Goal: Information Seeking & Learning: Find specific fact

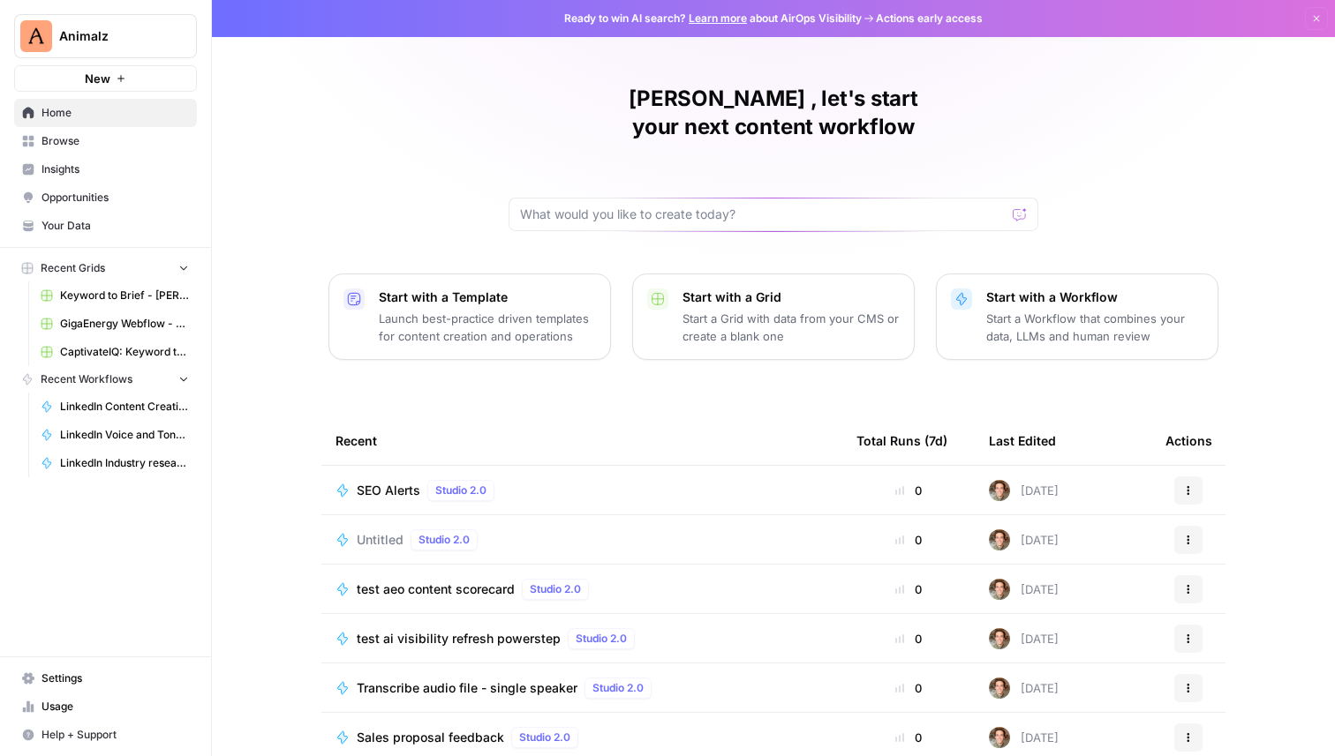
click at [74, 163] on span "Insights" at bounding box center [114, 170] width 147 height 16
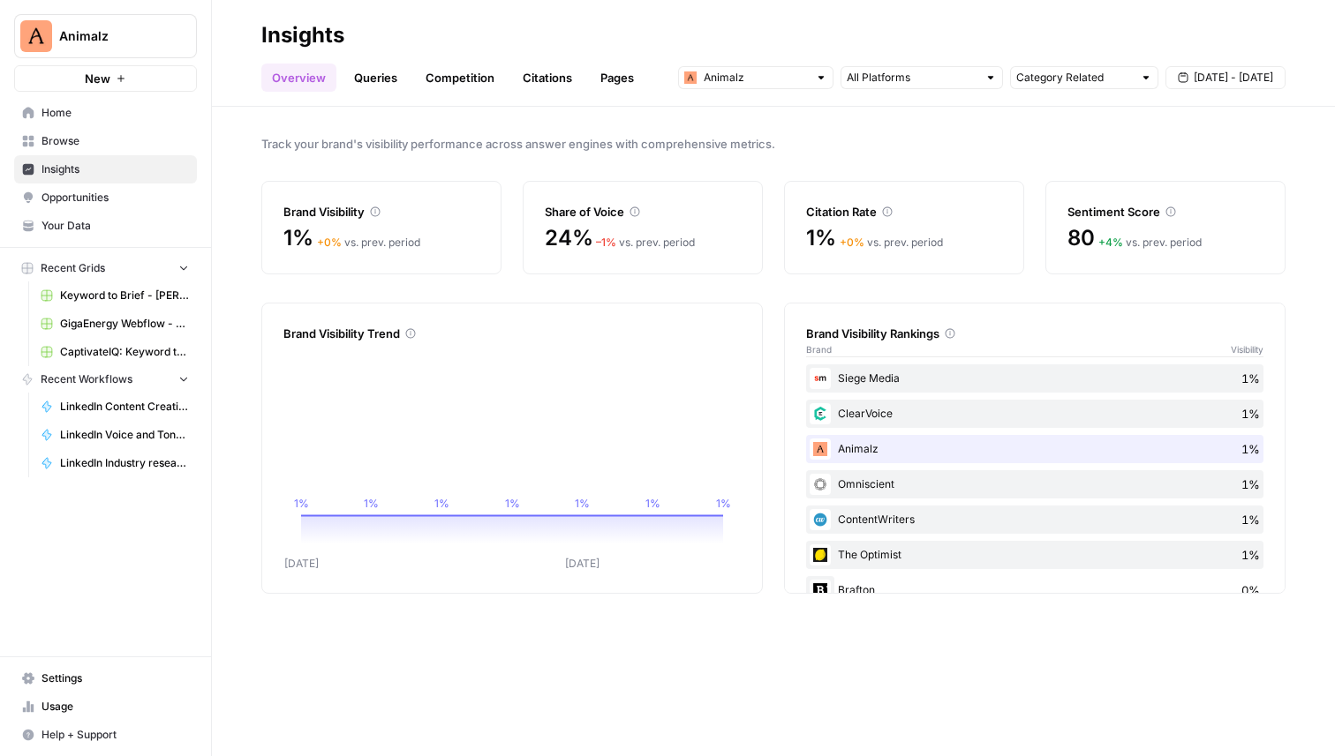
click at [377, 86] on link "Queries" at bounding box center [375, 78] width 64 height 28
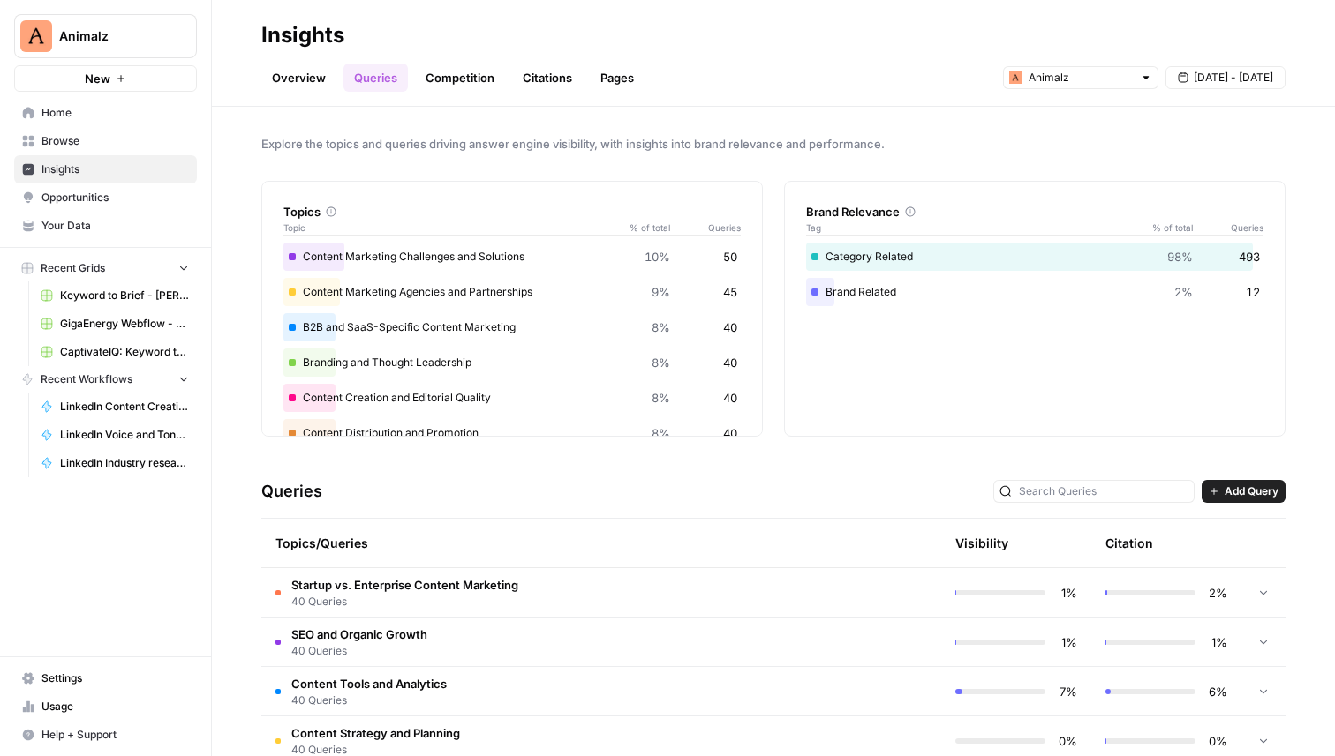
click at [736, 249] on span "50" at bounding box center [730, 257] width 14 height 18
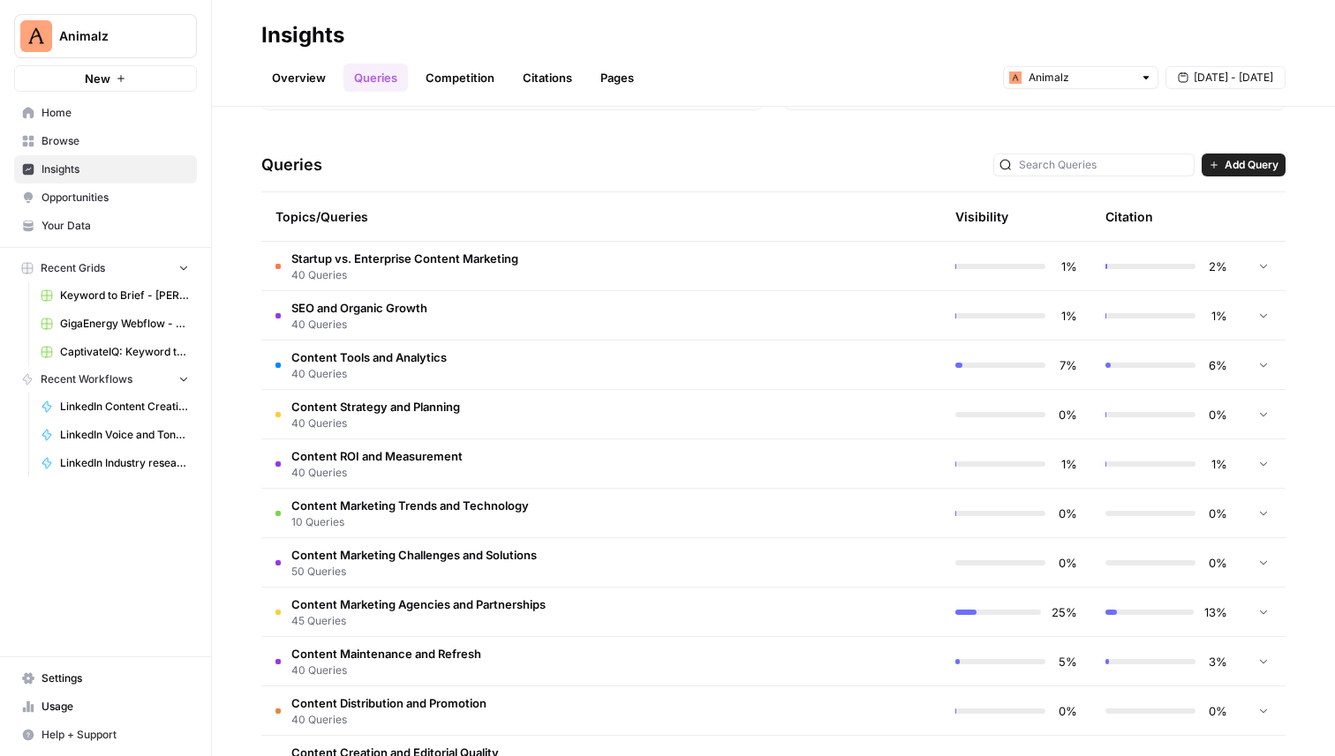
scroll to position [340, 0]
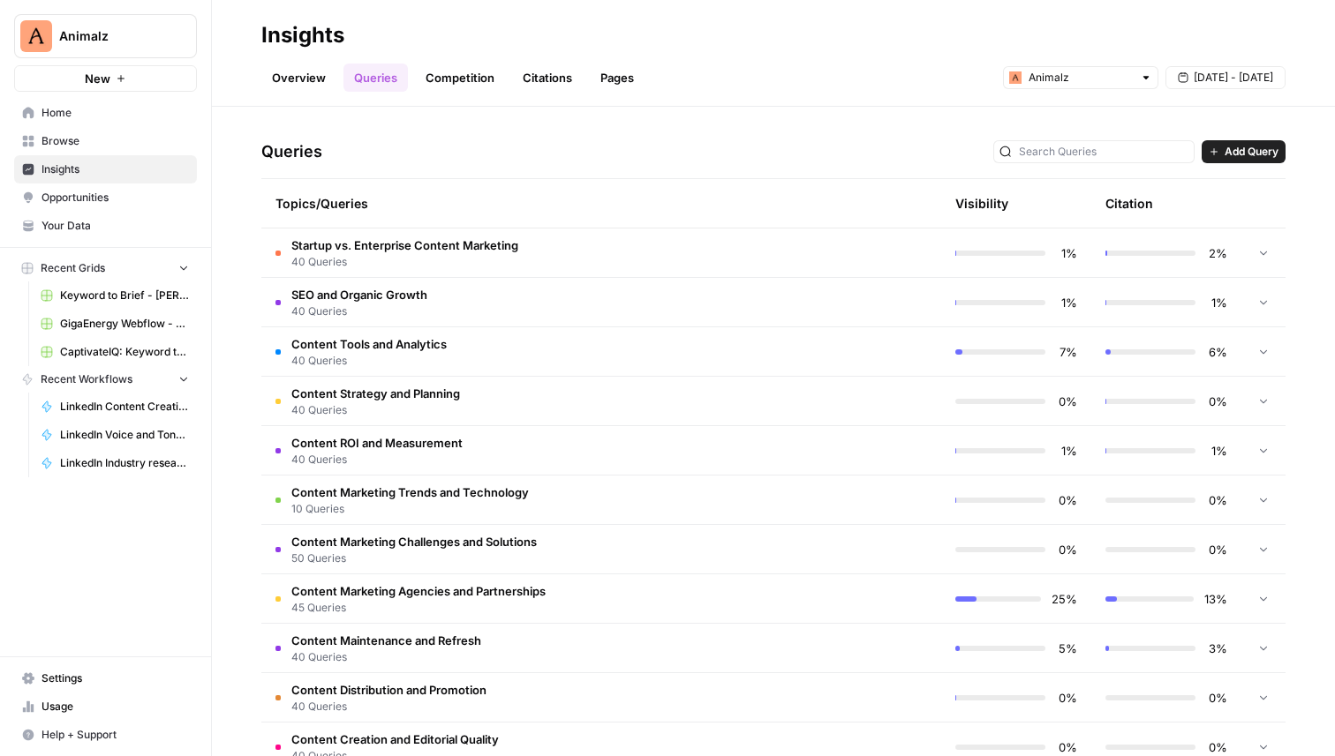
click at [629, 590] on td "Content Marketing Agencies and Partnerships 45 Queries" at bounding box center [526, 599] width 530 height 49
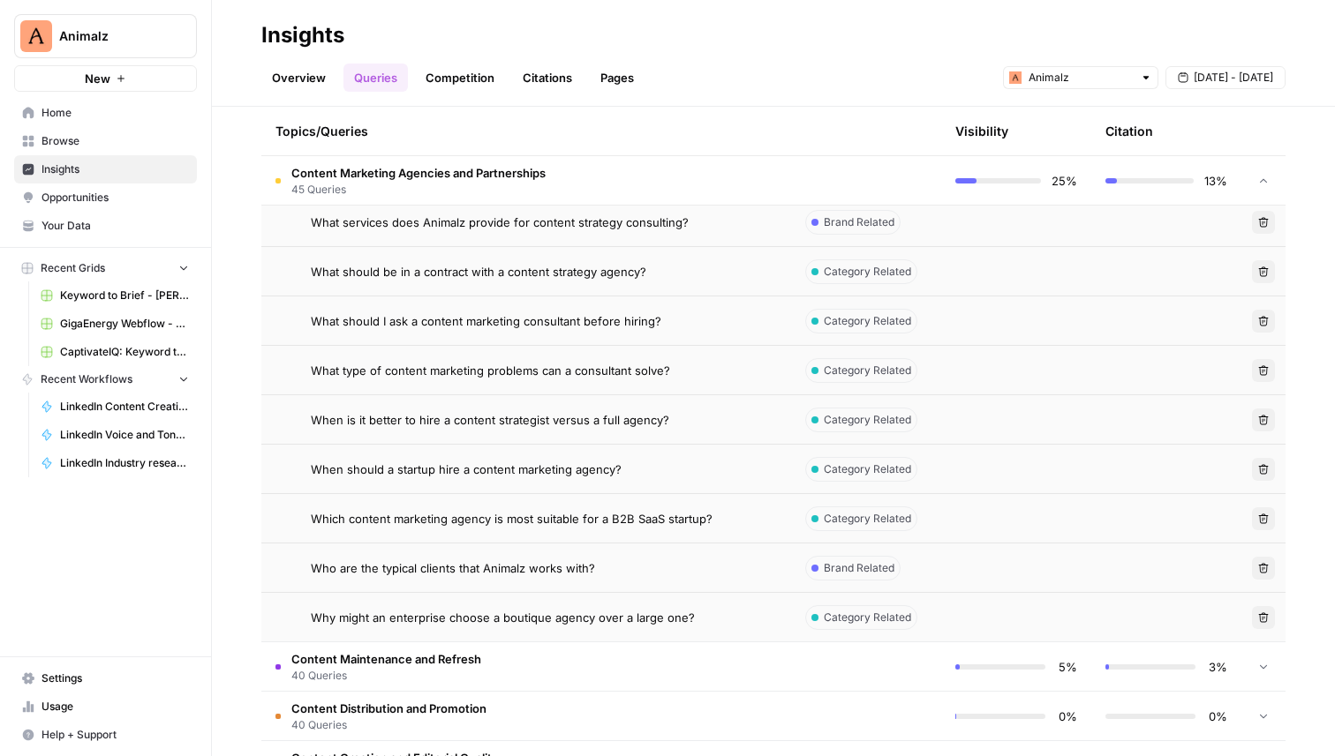
scroll to position [2707, 0]
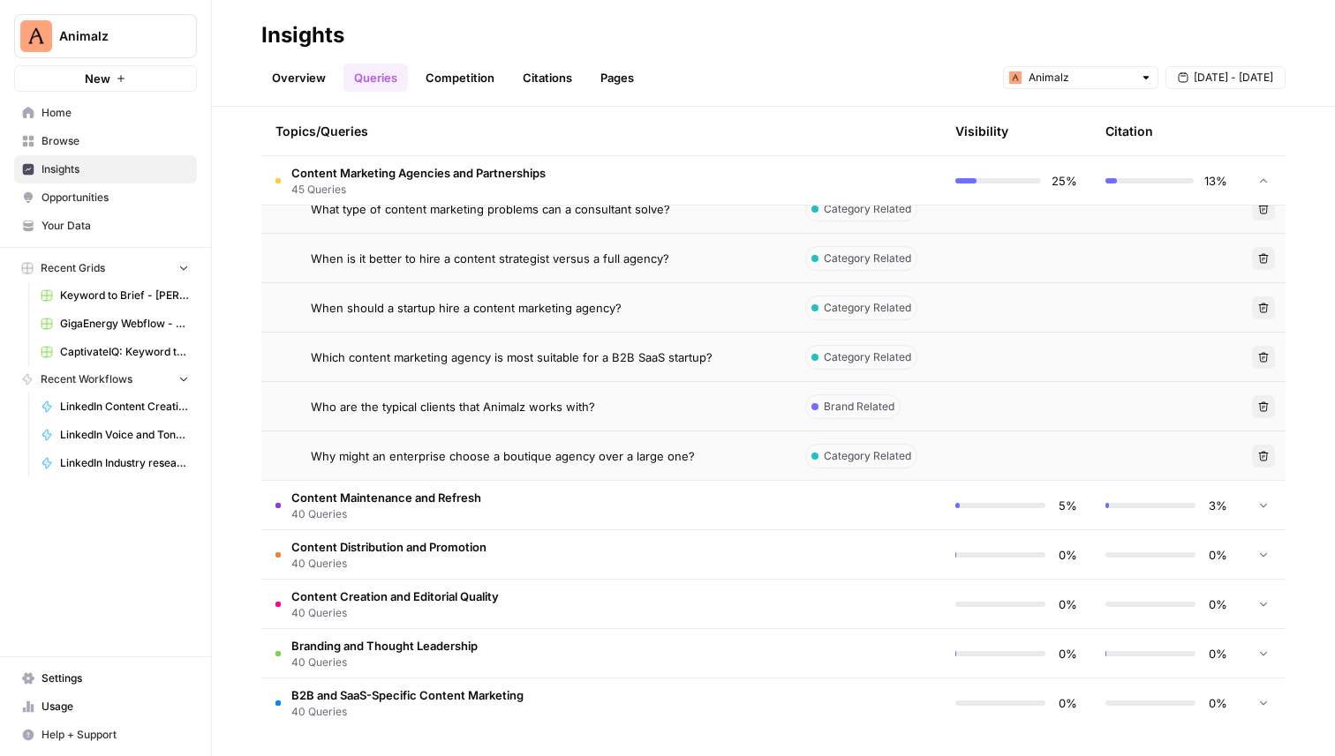
click at [556, 693] on td "B2B and SaaS-Specific Content Marketing 40 Queries" at bounding box center [526, 703] width 530 height 49
click at [1214, 71] on span "[DATE] - [DATE]" at bounding box center [1232, 78] width 79 height 16
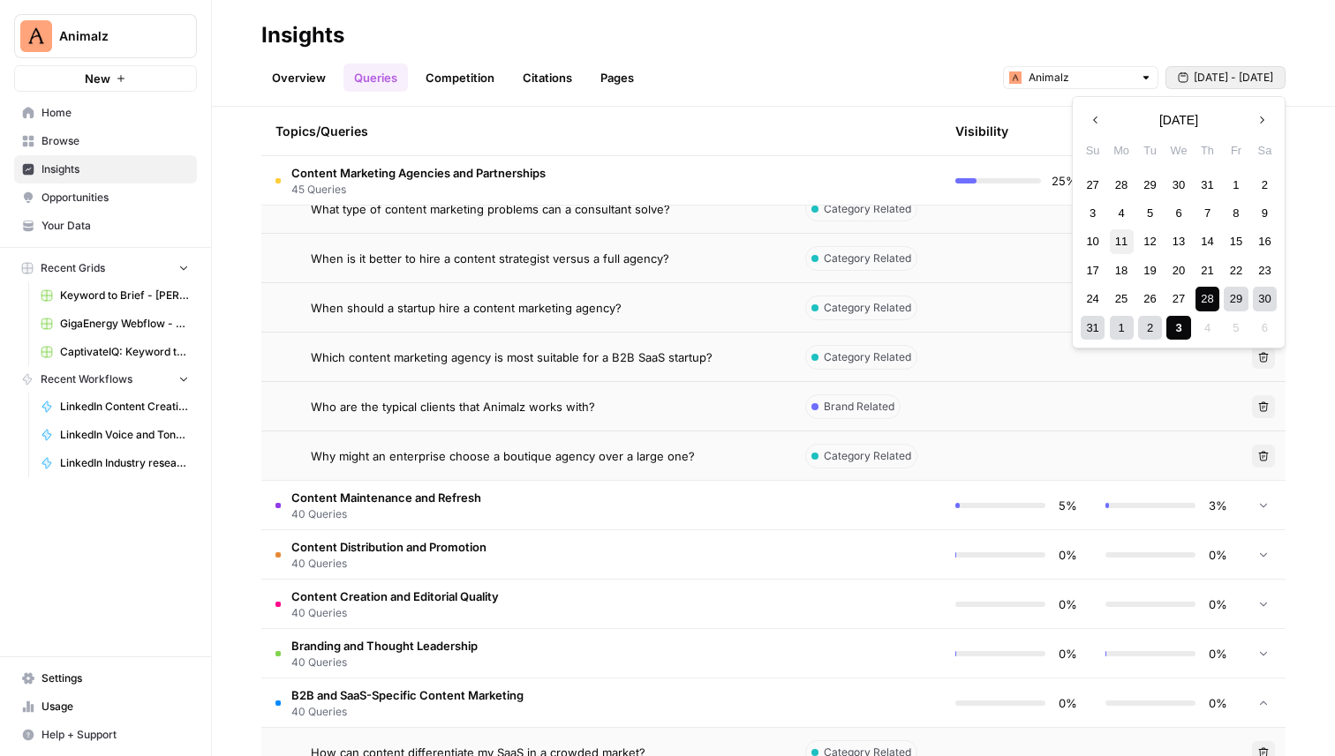
click at [1119, 241] on div "11" at bounding box center [1122, 242] width 24 height 24
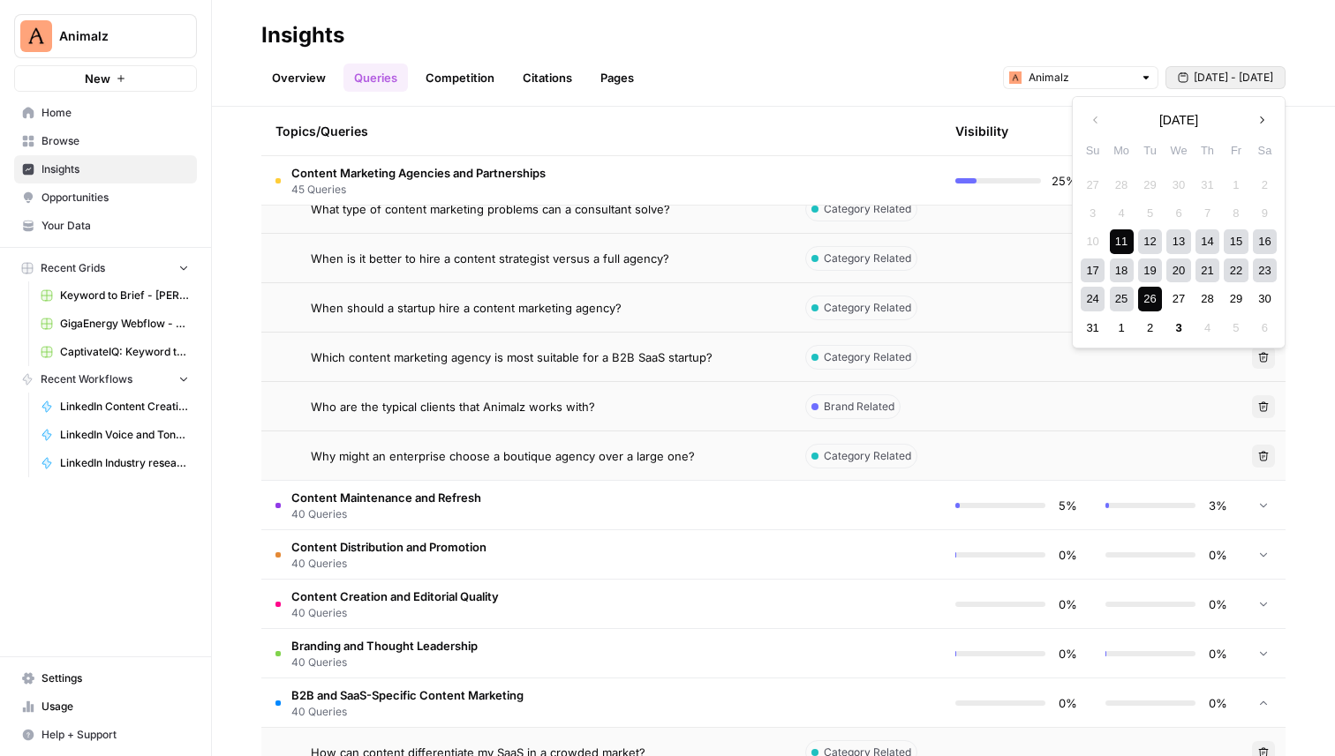
click at [1164, 295] on div "24 25 26 27 28 29 30" at bounding box center [1178, 299] width 200 height 28
click at [1155, 295] on div "26" at bounding box center [1150, 299] width 24 height 24
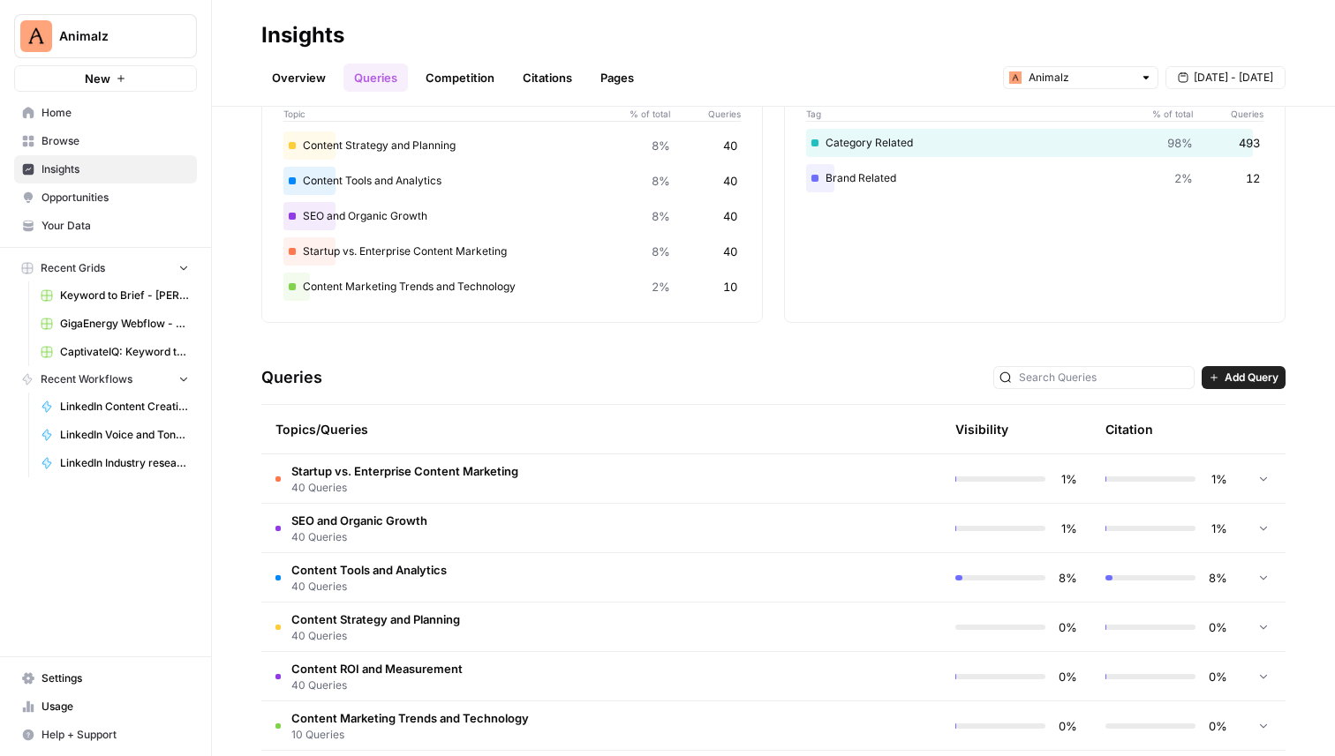
scroll to position [116, 0]
click at [433, 572] on span "Content Tools and Analytics" at bounding box center [368, 569] width 155 height 18
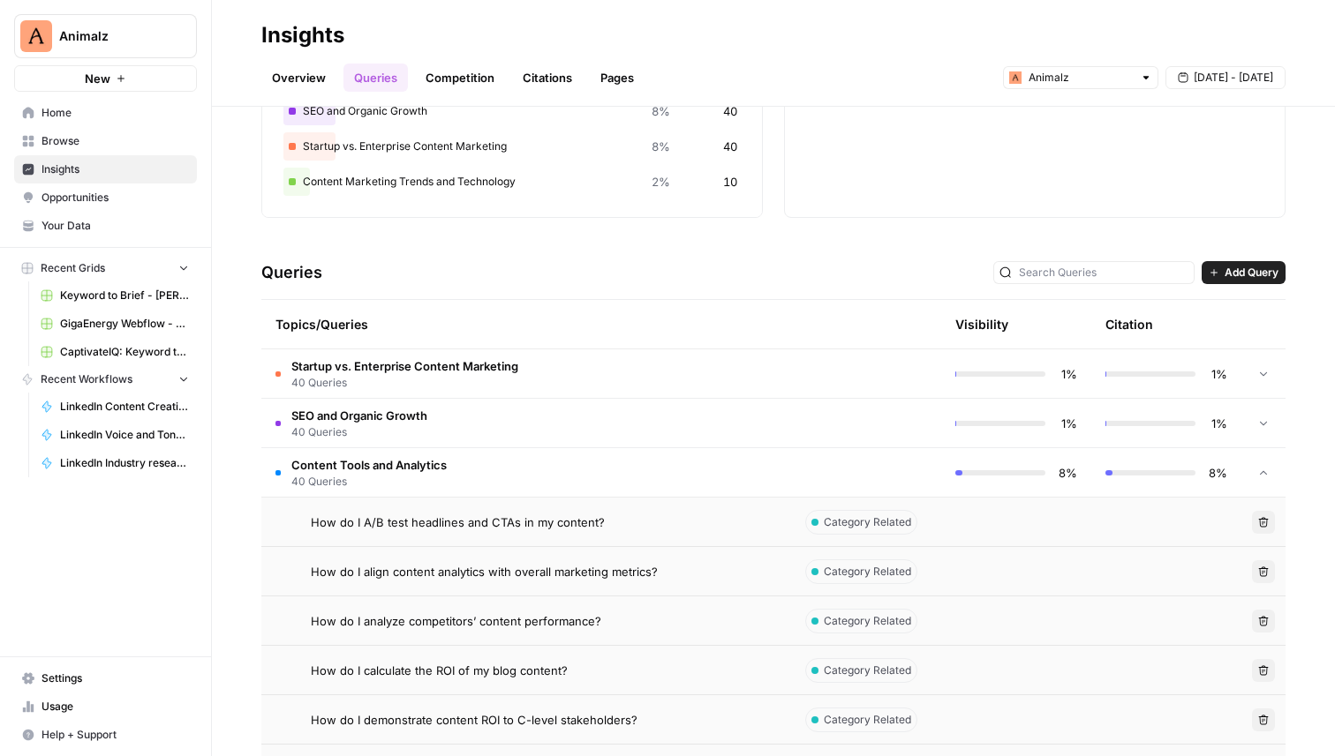
scroll to position [221, 0]
click at [472, 530] on td "How do I A/B test headlines and CTAs in my content?" at bounding box center [526, 520] width 530 height 49
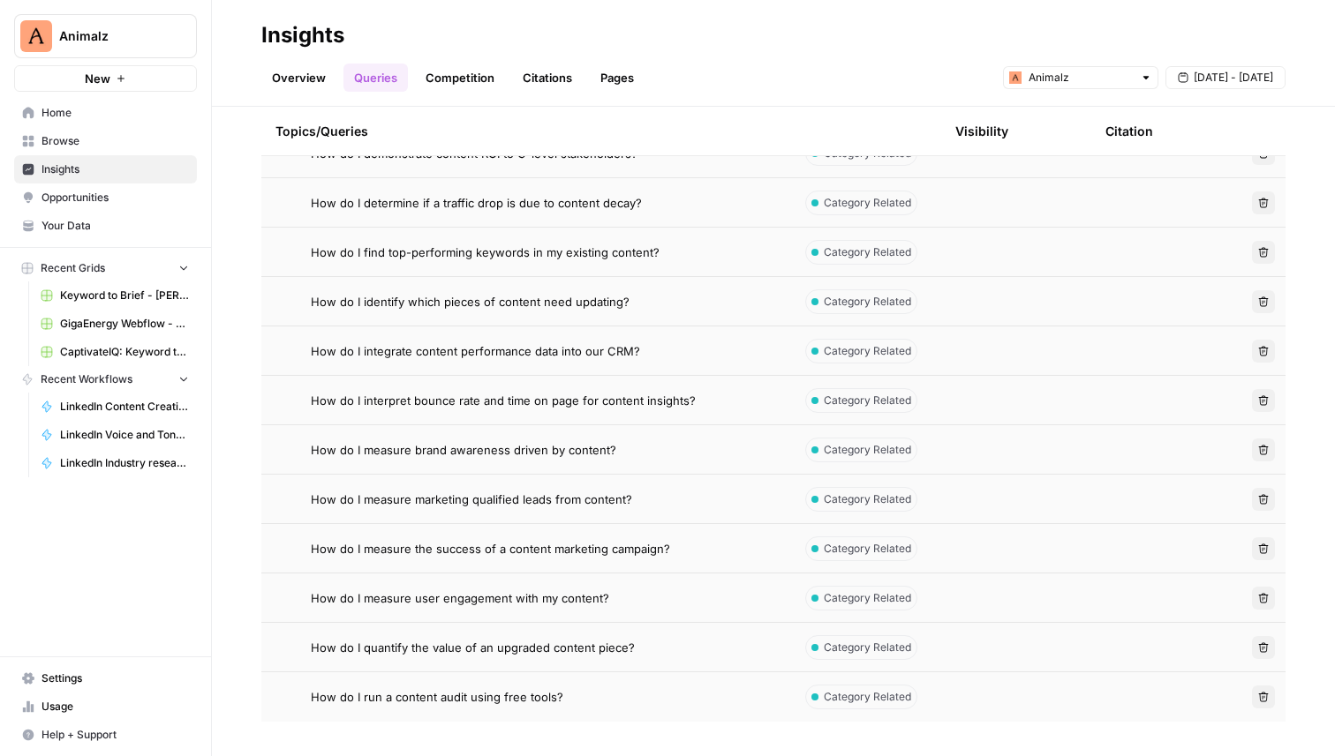
scroll to position [271, 0]
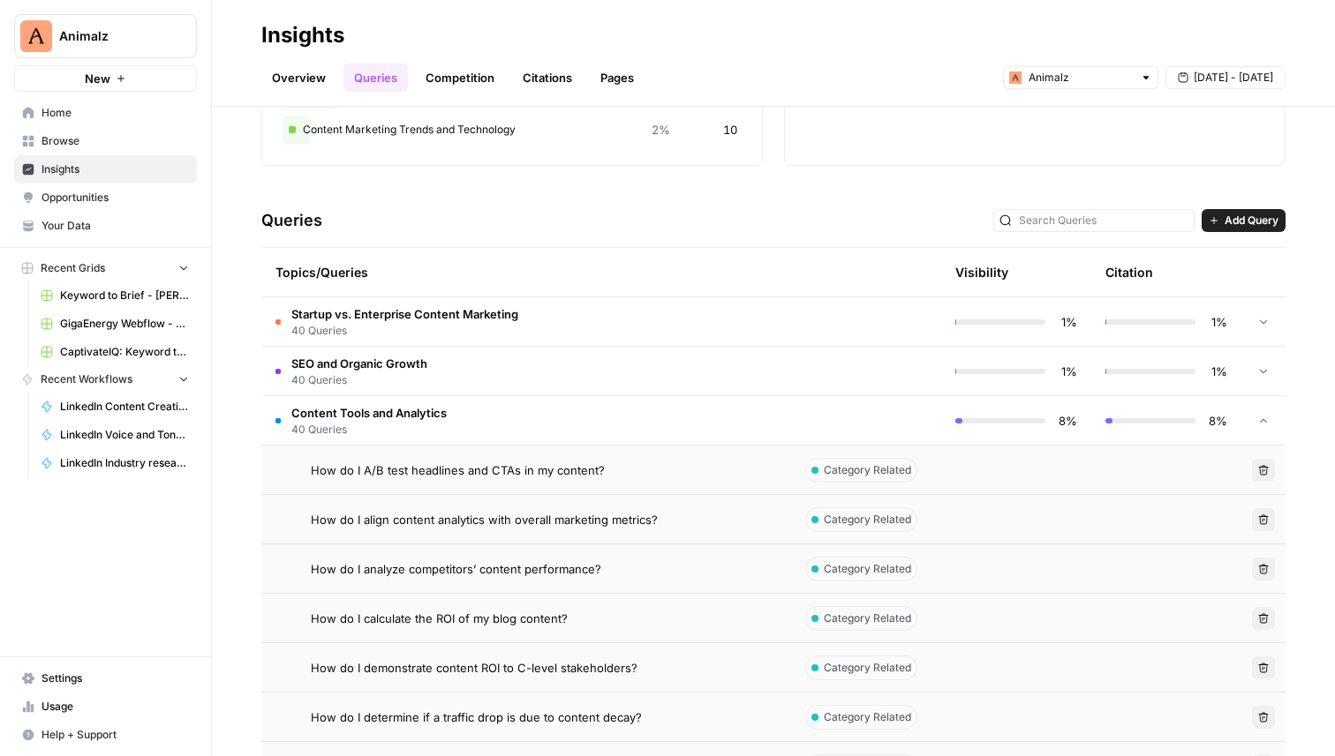
click at [480, 422] on td "Content Tools and Analytics 40 Queries" at bounding box center [526, 420] width 530 height 49
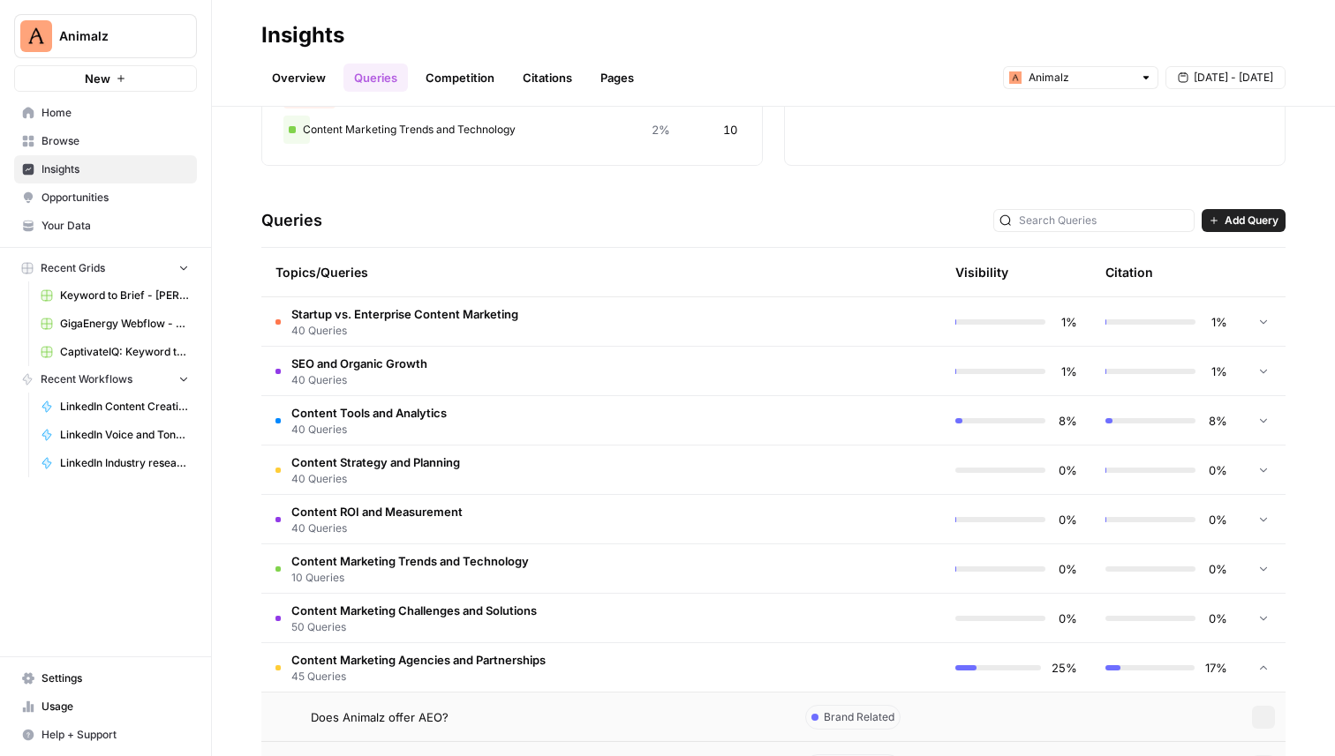
click at [480, 422] on td "Content Tools and Analytics 40 Queries" at bounding box center [526, 420] width 530 height 49
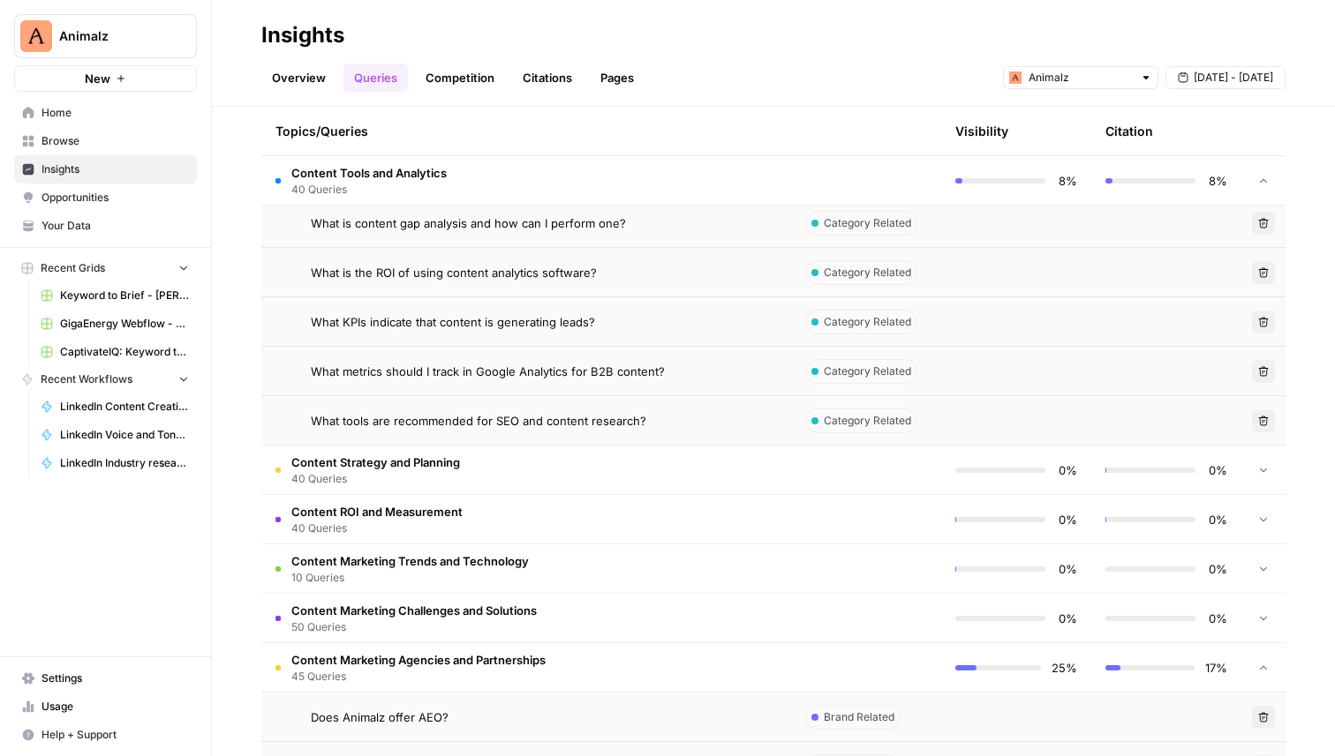
scroll to position [2607, 0]
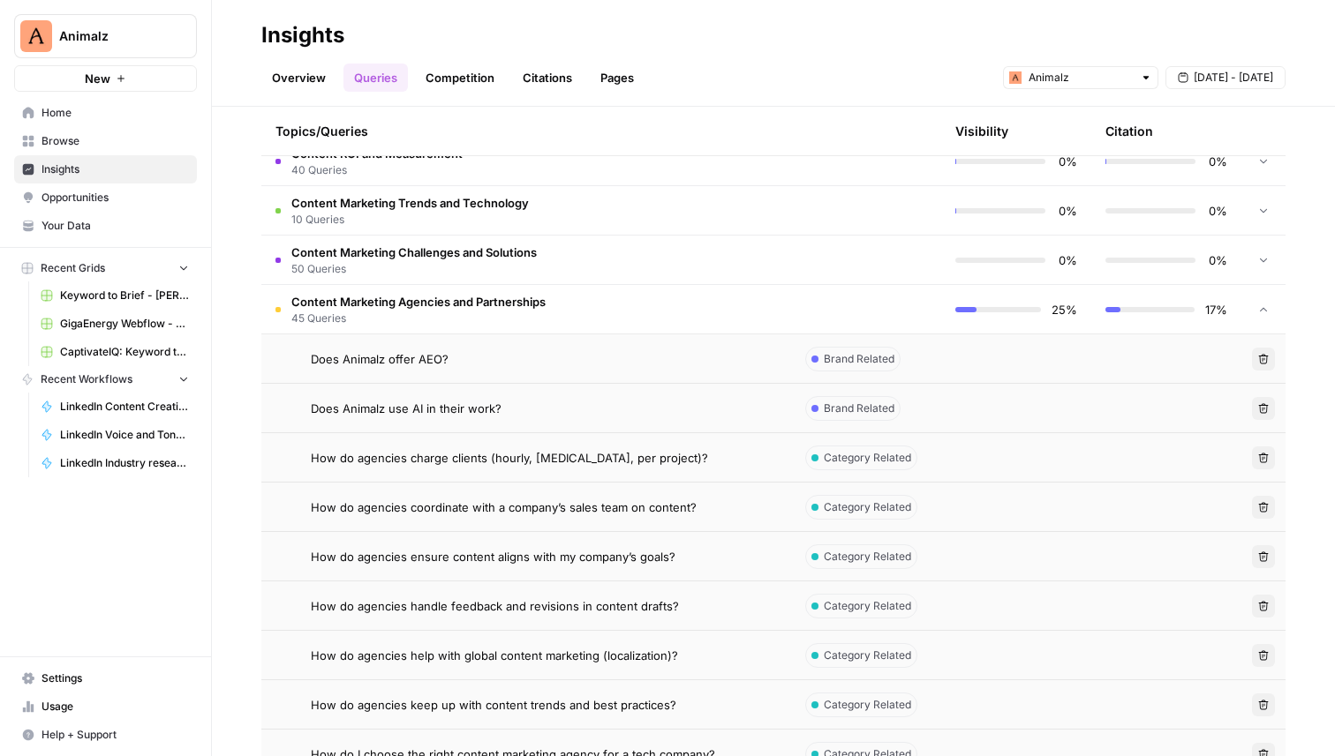
click at [478, 307] on span "Content Marketing Agencies and Partnerships" at bounding box center [418, 302] width 254 height 18
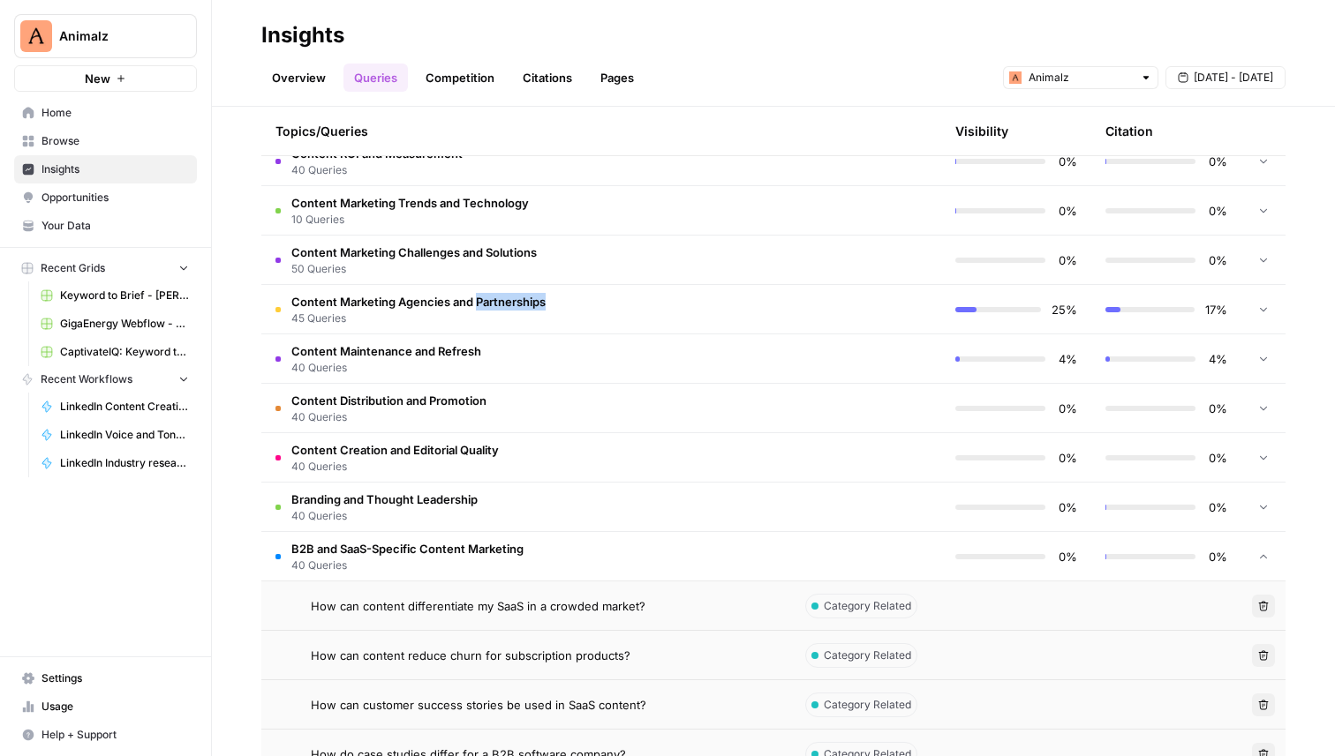
click at [478, 307] on span "Content Marketing Agencies and Partnerships" at bounding box center [418, 302] width 254 height 18
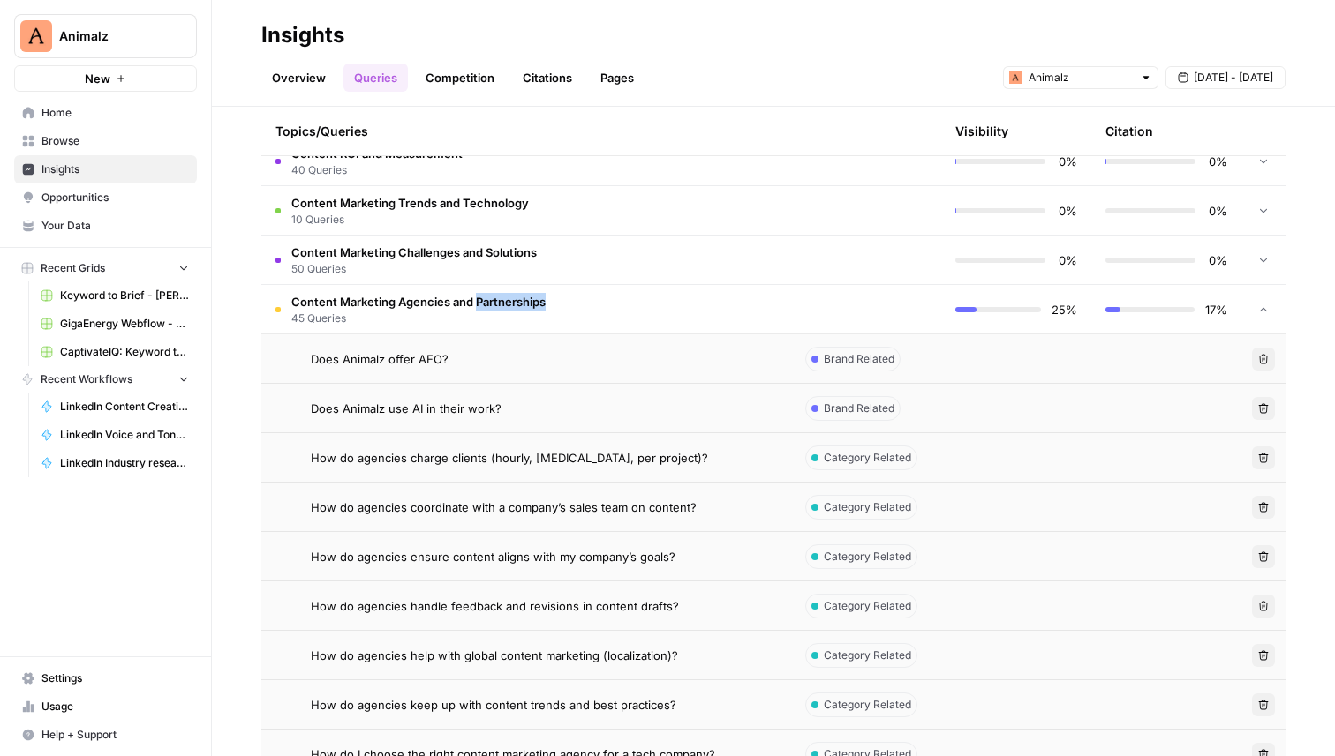
scroll to position [2618, 0]
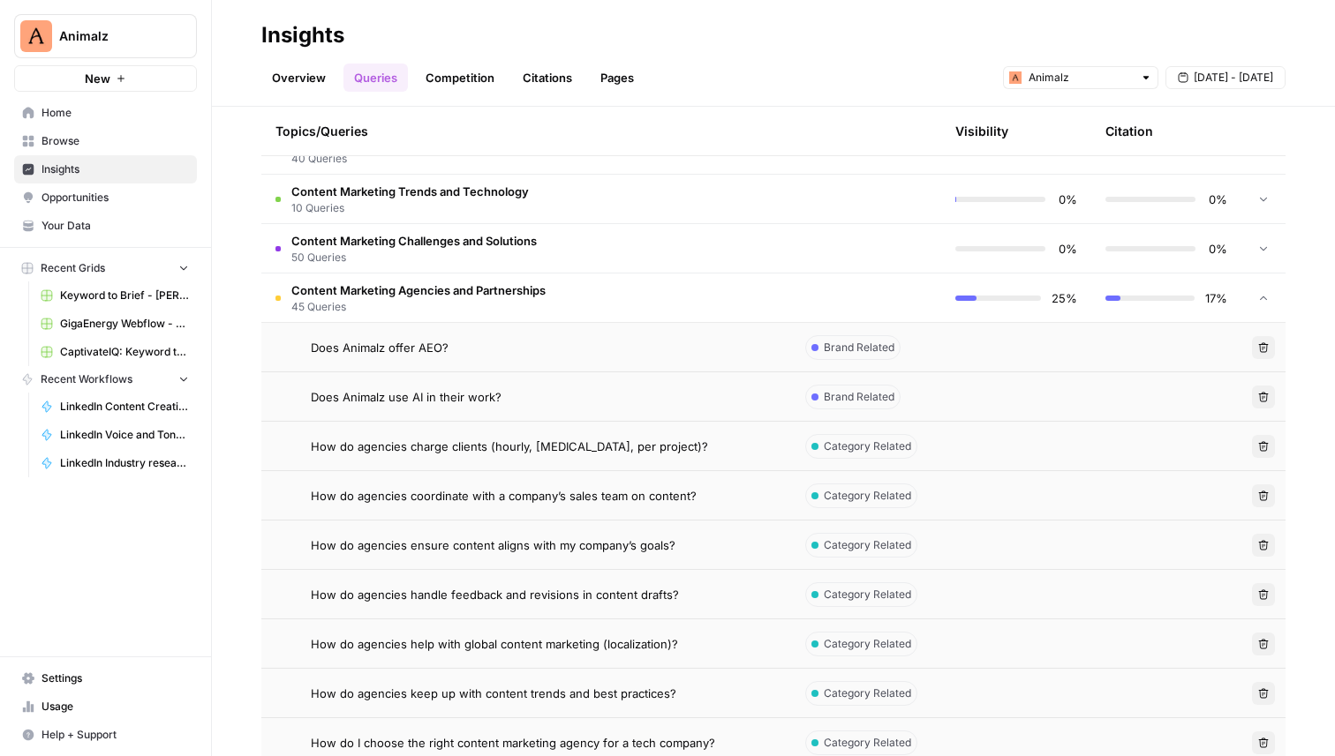
click at [414, 348] on span "Does Animalz offer AEO?" at bounding box center [380, 348] width 138 height 18
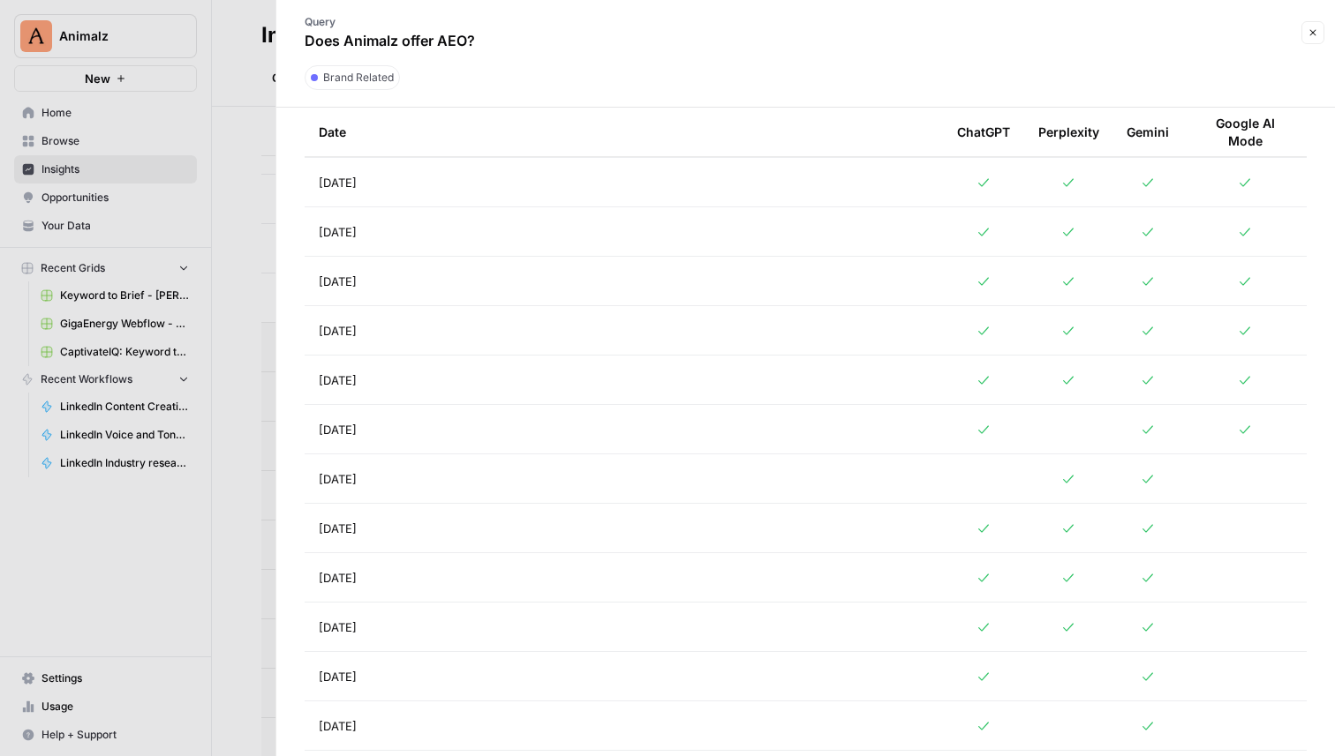
scroll to position [1484, 0]
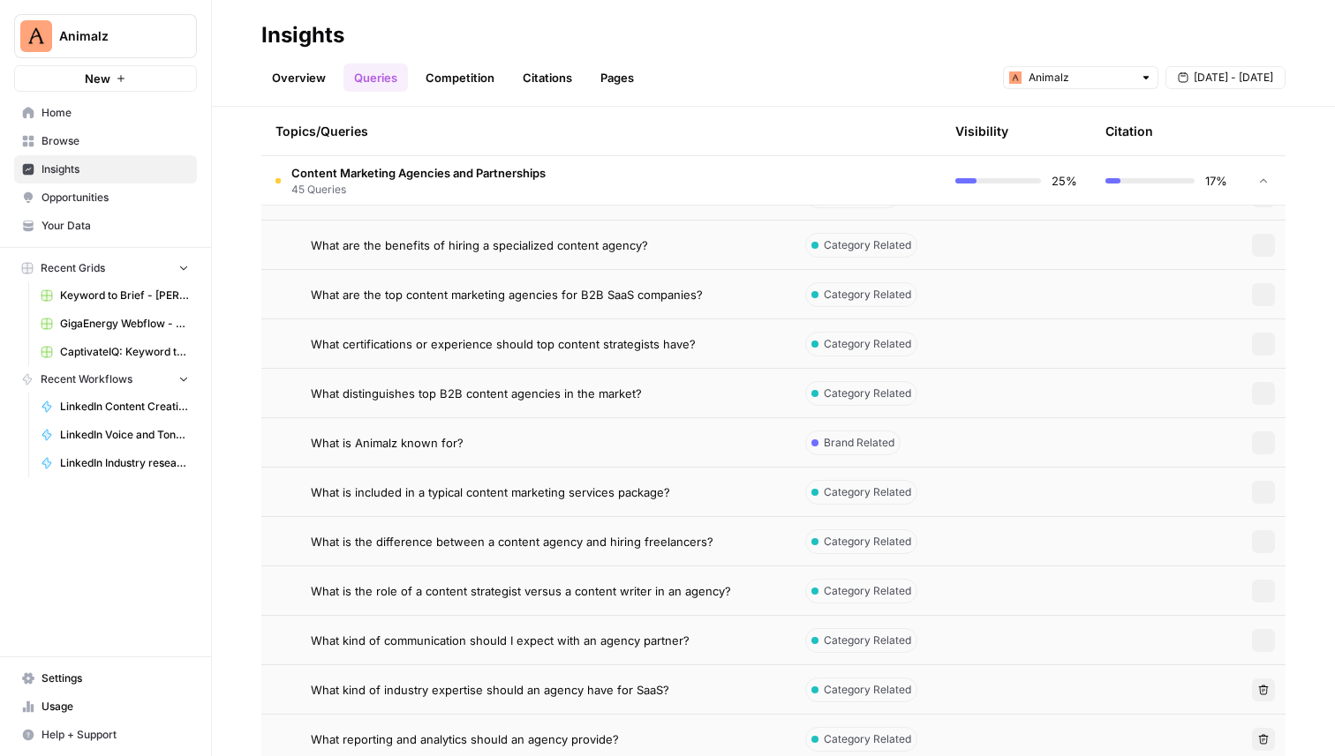
scroll to position [3618, 0]
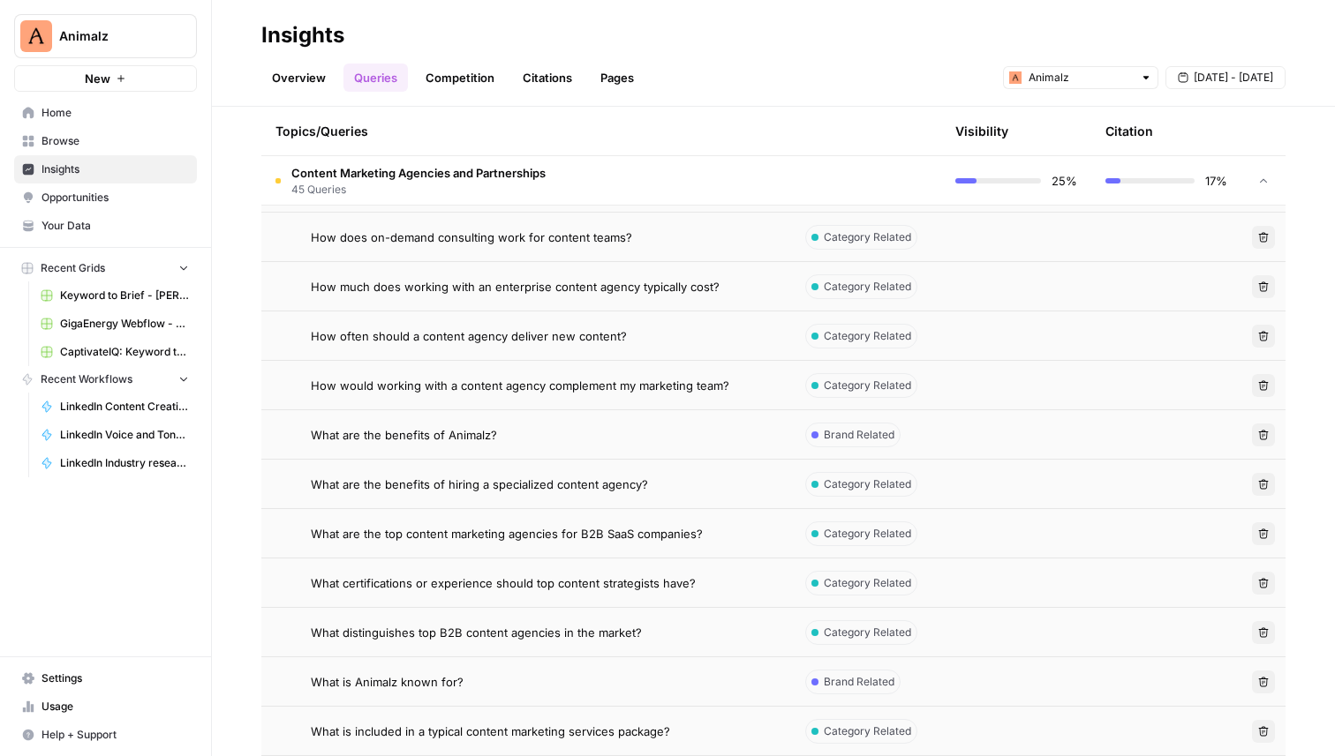
click at [299, 71] on link "Overview" at bounding box center [298, 78] width 75 height 28
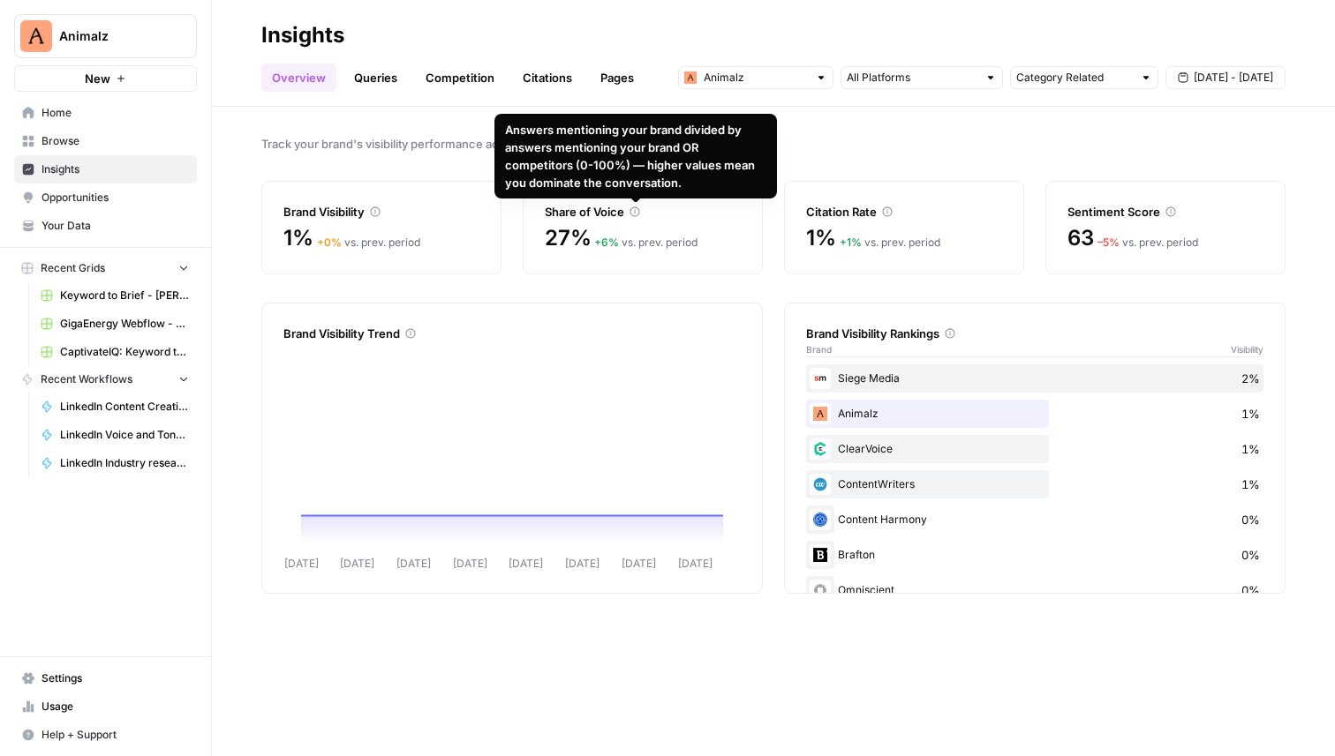
click at [566, 237] on span "27%" at bounding box center [568, 238] width 46 height 28
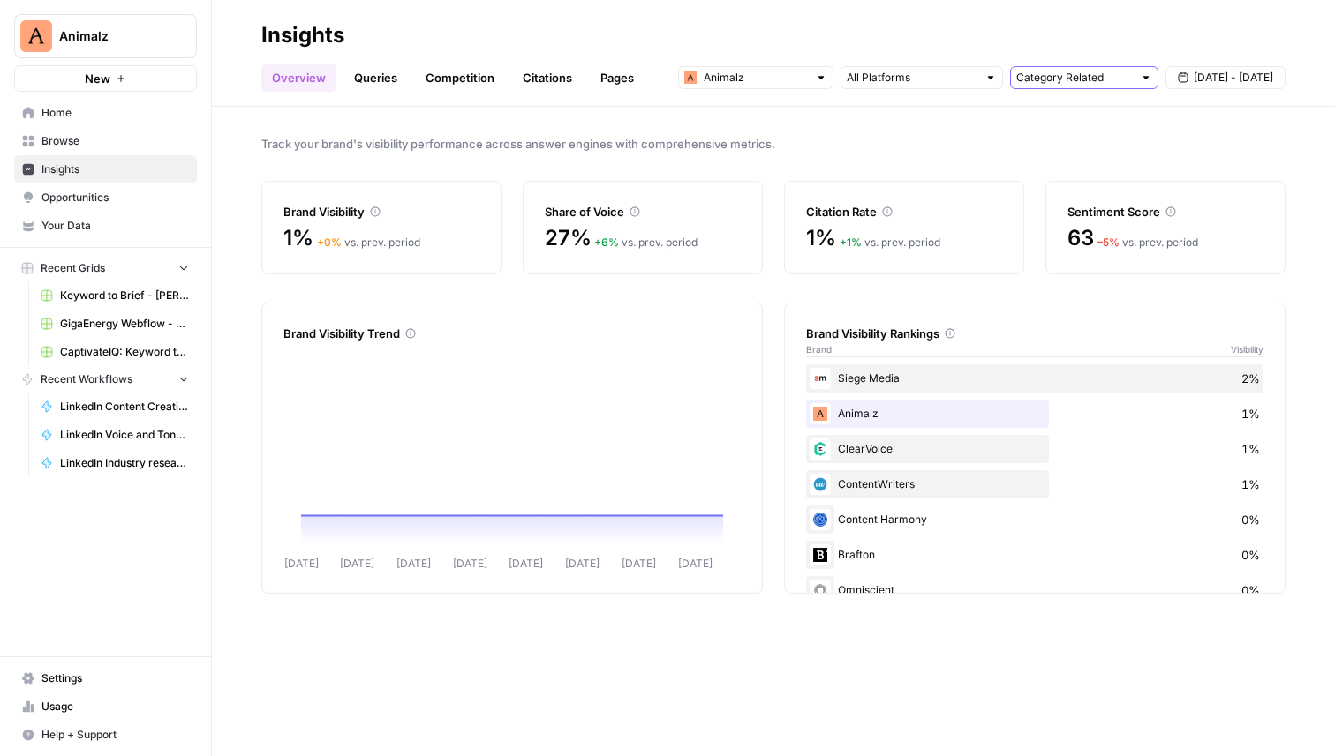
click at [1080, 76] on input "text" at bounding box center [1074, 78] width 117 height 18
type input "Category Related"
click at [1065, 43] on h2 "Insights" at bounding box center [773, 35] width 1024 height 28
click at [387, 78] on link "Queries" at bounding box center [375, 78] width 64 height 28
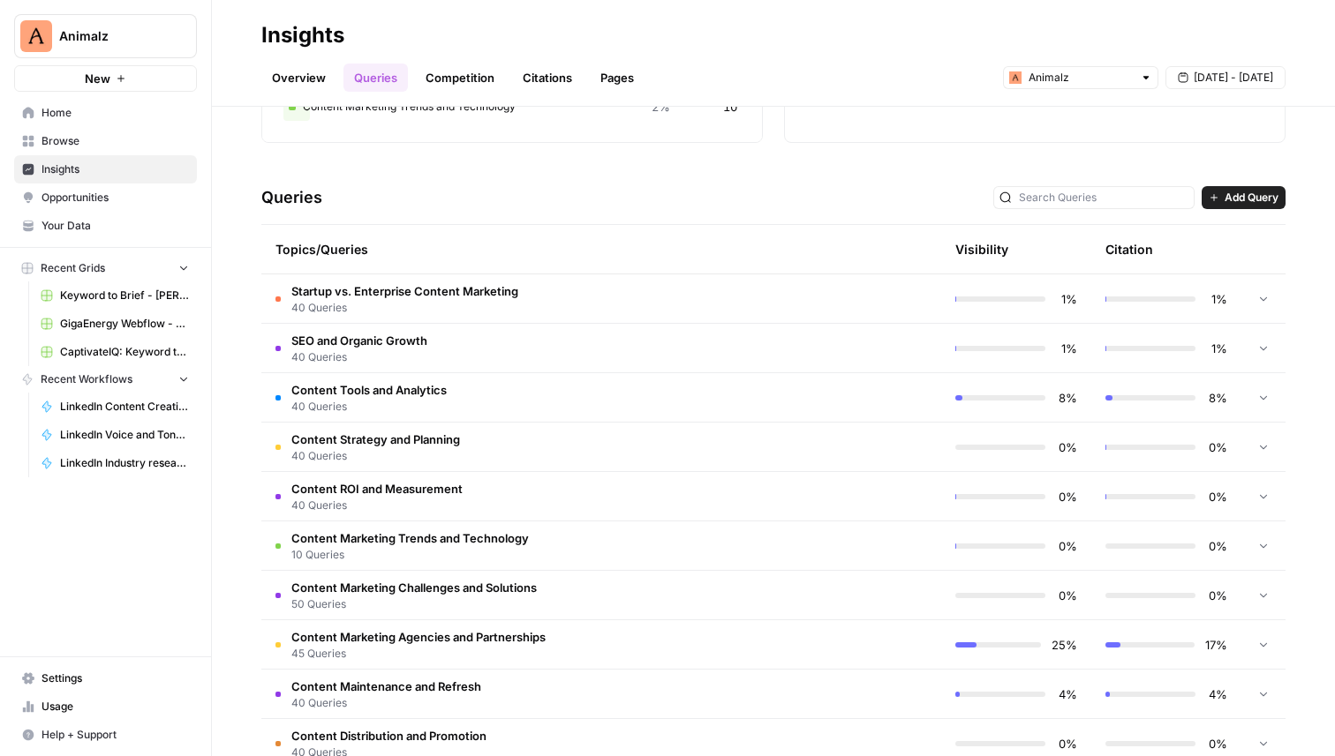
scroll to position [312, 0]
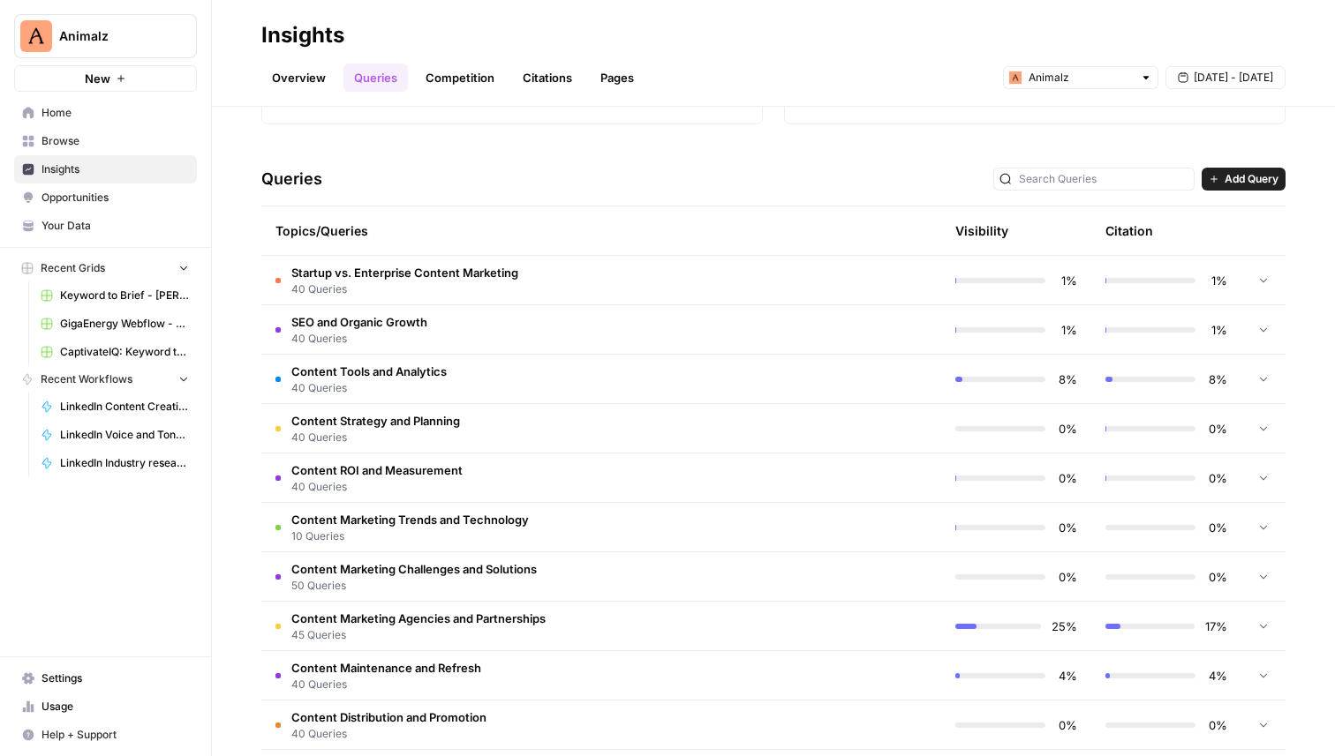
click at [504, 613] on span "Content Marketing Agencies and Partnerships" at bounding box center [418, 619] width 254 height 18
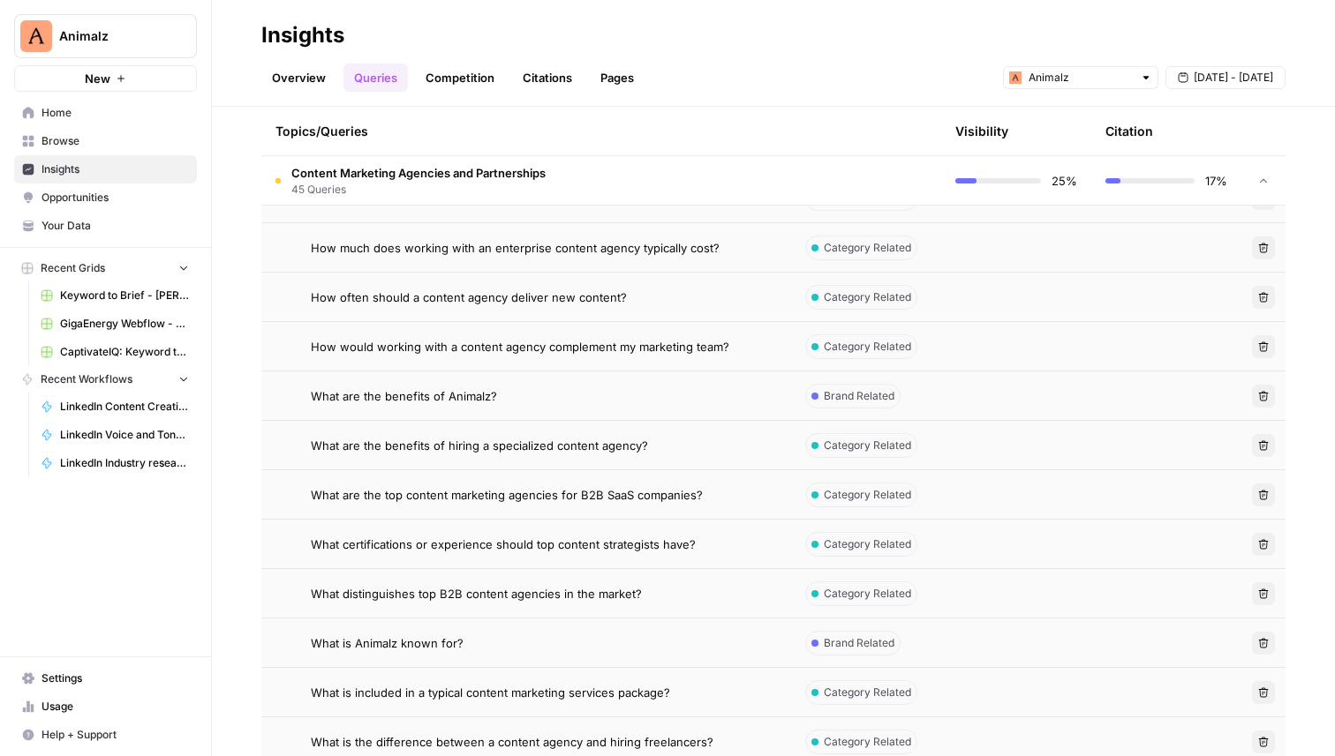
scroll to position [1695, 0]
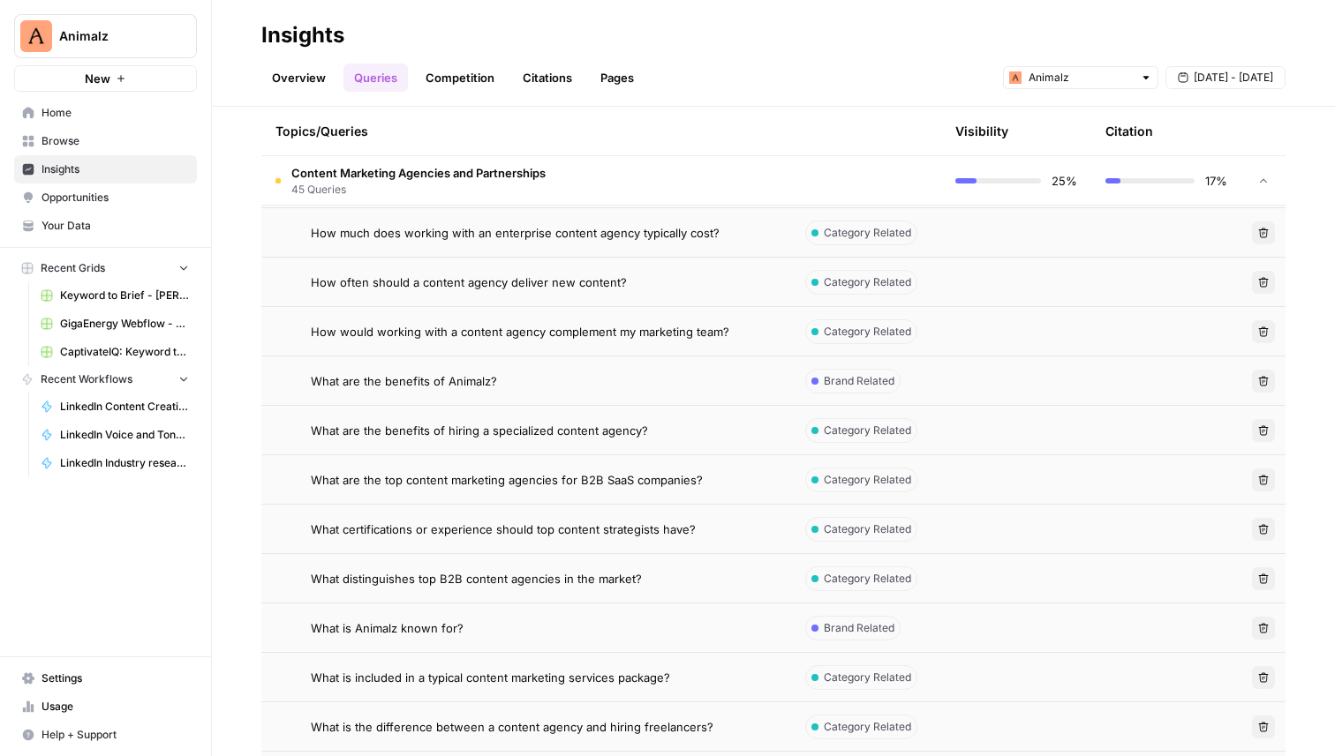
click at [530, 486] on span "What are the top content marketing agencies for B2B SaaS companies?" at bounding box center [507, 480] width 392 height 18
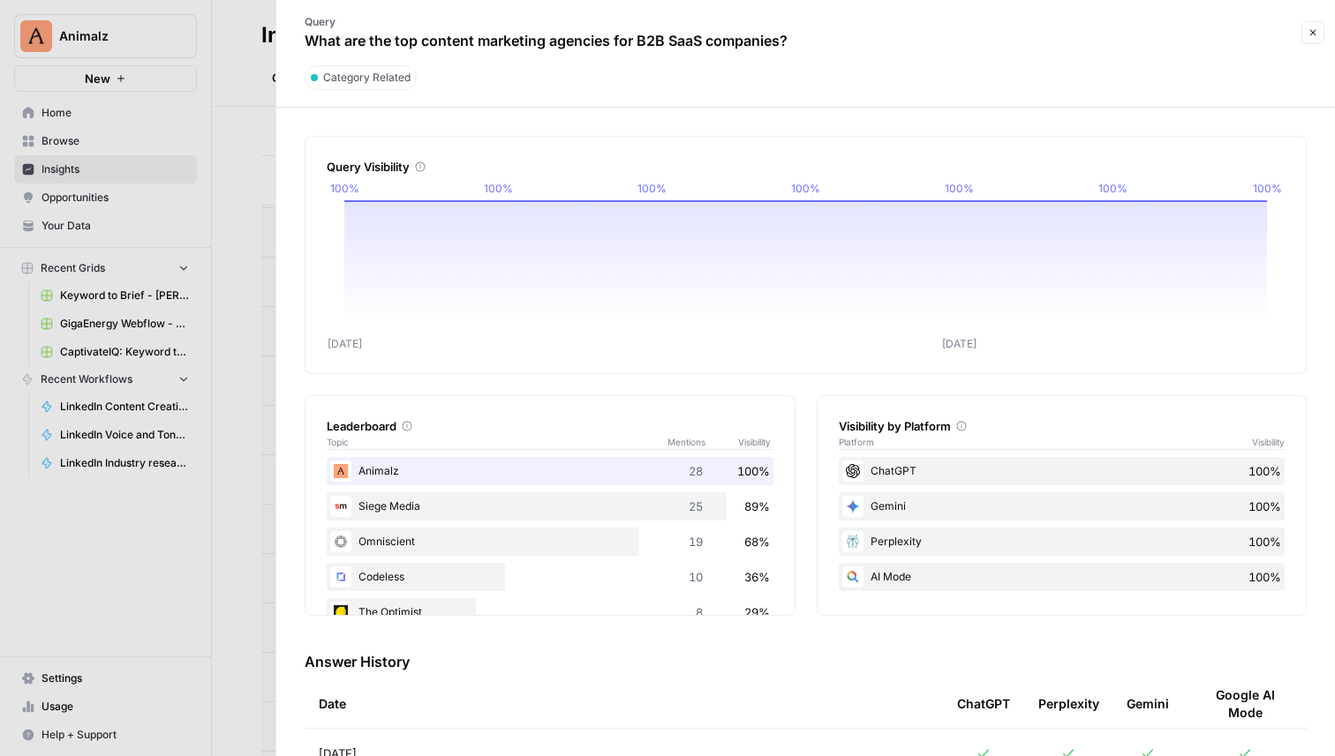
click at [1308, 25] on button "Close" at bounding box center [1312, 32] width 23 height 23
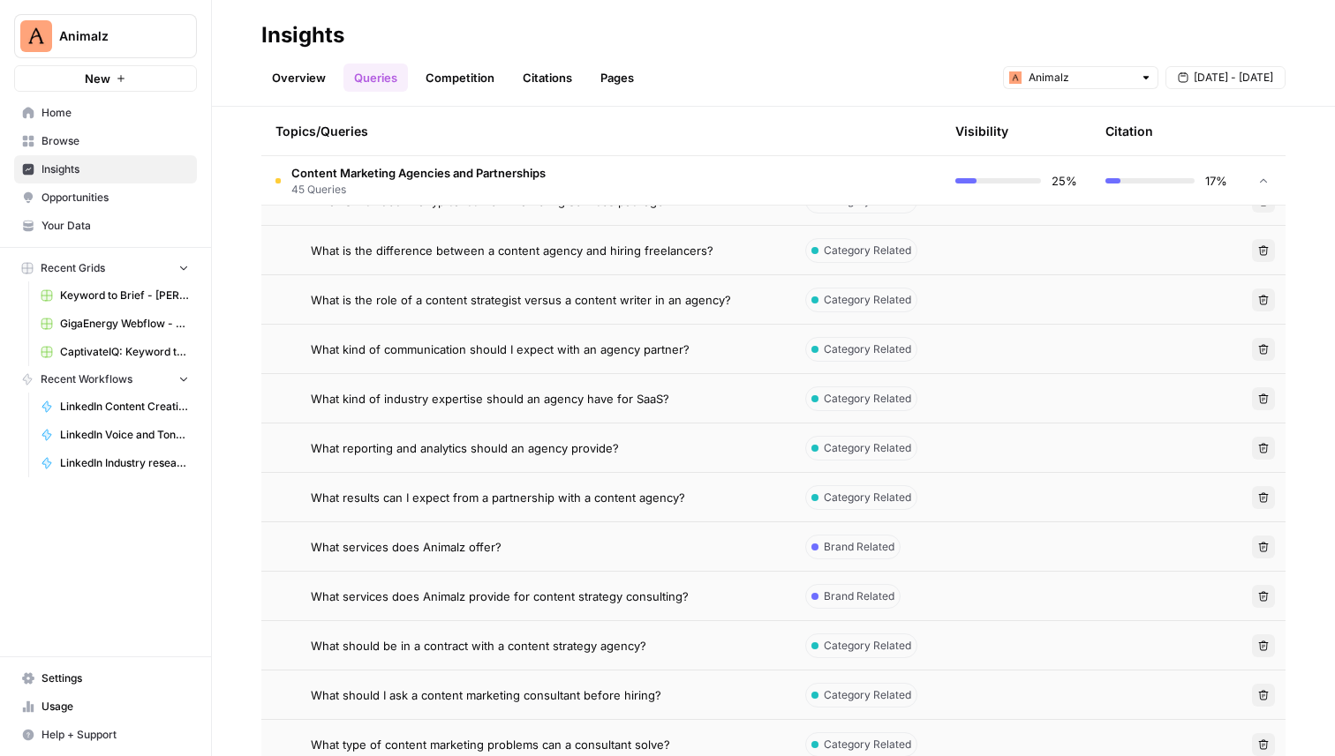
scroll to position [2141, 0]
